Goal: Find specific page/section: Find specific page/section

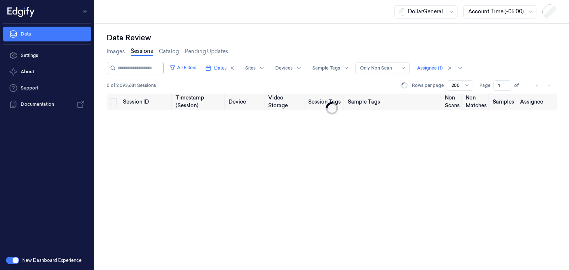
drag, startPoint x: 195, startPoint y: 67, endPoint x: 200, endPoint y: 73, distance: 8.2
click at [195, 66] on button "All Filters" at bounding box center [183, 68] width 33 height 12
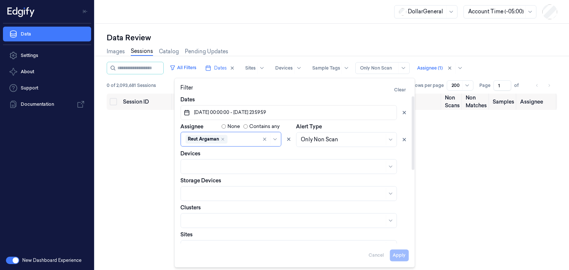
drag, startPoint x: 405, startPoint y: 114, endPoint x: 388, endPoint y: 120, distance: 17.8
click at [405, 114] on icon at bounding box center [403, 112] width 5 height 5
click at [294, 111] on button "Pick a date" at bounding box center [288, 112] width 216 height 15
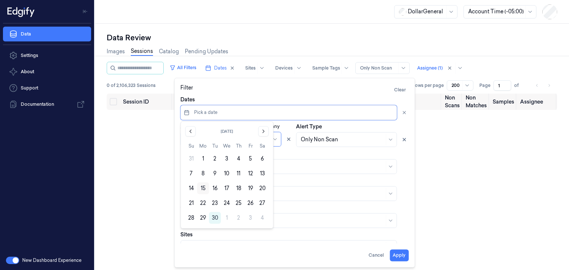
click at [203, 188] on button "15" at bounding box center [203, 188] width 12 height 12
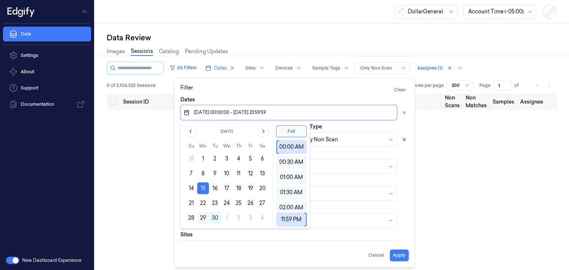
click at [202, 218] on button "29" at bounding box center [203, 218] width 12 height 12
type input "[DATE] 00:00:00 - [DATE] 23:59:59"
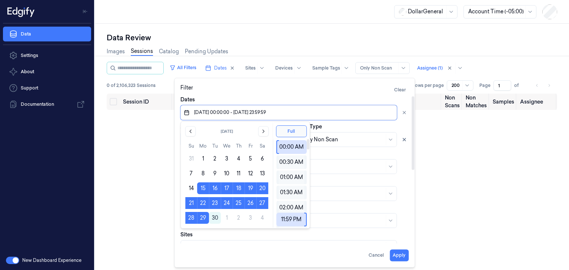
click at [352, 96] on div "Dates" at bounding box center [294, 108] width 228 height 24
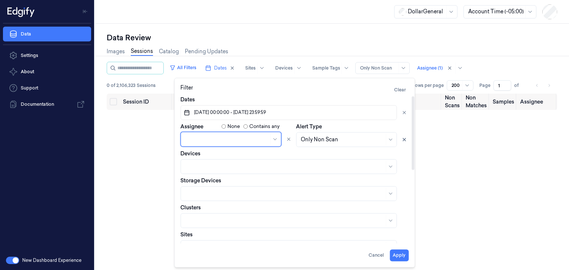
click at [397, 256] on button "Apply" at bounding box center [398, 256] width 19 height 12
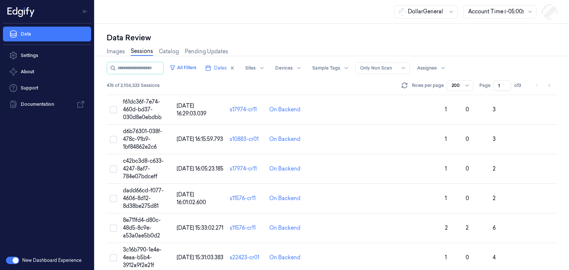
scroll to position [5664, 0]
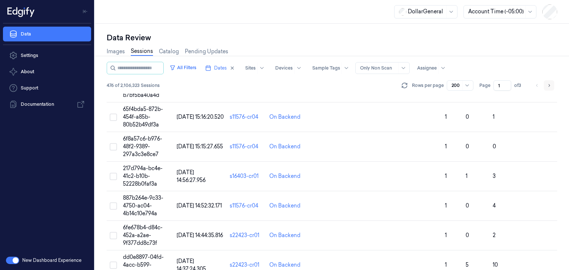
click at [552, 83] on button "Go to next page" at bounding box center [548, 85] width 10 height 10
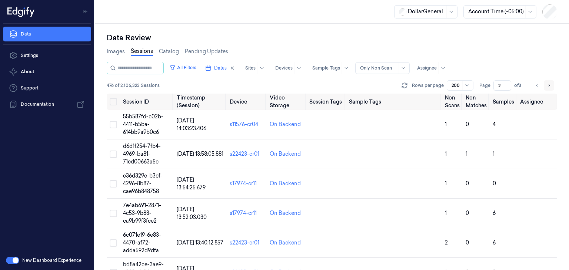
click at [551, 84] on button "Go to next page" at bounding box center [548, 85] width 10 height 10
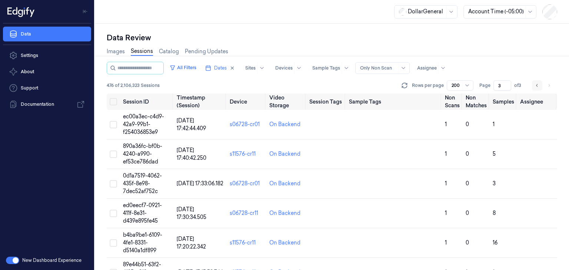
click at [537, 85] on icon "Go to previous page" at bounding box center [537, 86] width 4 height 6
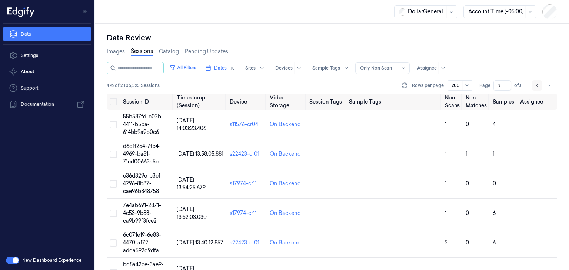
click at [537, 85] on icon "Go to previous page" at bounding box center [537, 86] width 4 height 6
type input "1"
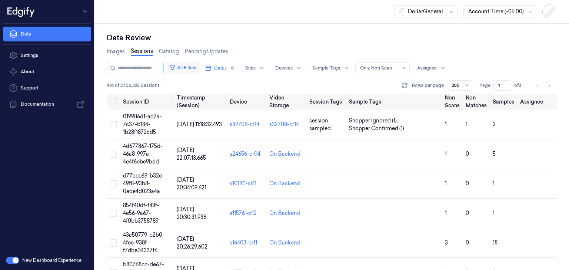
click at [196, 70] on button "All Filters" at bounding box center [183, 68] width 33 height 12
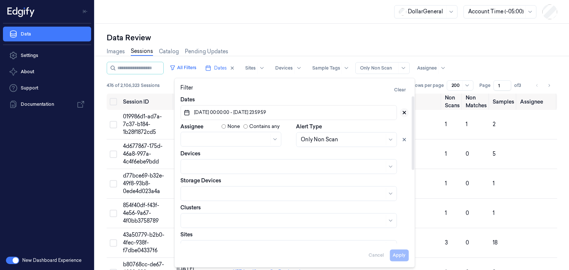
click at [405, 112] on icon at bounding box center [403, 112] width 5 height 5
click at [402, 258] on button "Apply" at bounding box center [398, 256] width 19 height 12
